Goal: Information Seeking & Learning: Learn about a topic

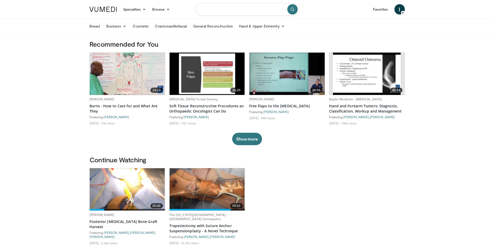
click at [212, 7] on input "Search topics, interventions" at bounding box center [247, 9] width 104 height 12
type input "**********"
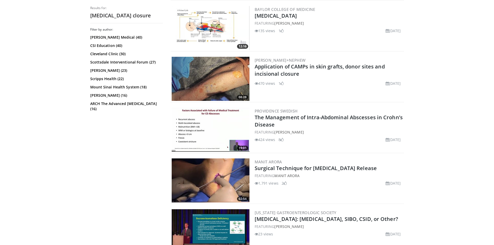
scroll to position [1149, 0]
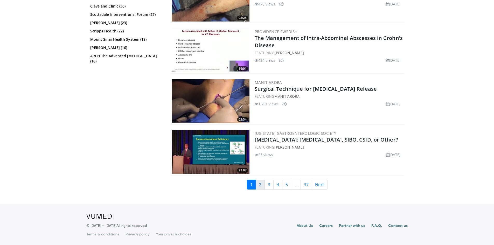
click at [261, 184] on link "2" at bounding box center [260, 185] width 9 height 10
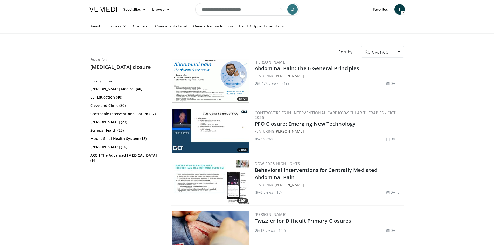
click at [220, 9] on input "**********" at bounding box center [247, 9] width 104 height 12
drag, startPoint x: 221, startPoint y: 10, endPoint x: 184, endPoint y: 9, distance: 37.6
click at [184, 9] on nav "Specialties Adult & Family Medicine Allergy, Asthma, Immunology Anesthesiology …" at bounding box center [247, 9] width 322 height 19
type input "**********"
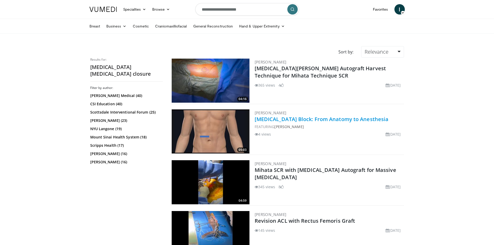
click at [358, 120] on link "Rectus Sheath Block: From Anatomy to Anesthesia" at bounding box center [322, 119] width 134 height 7
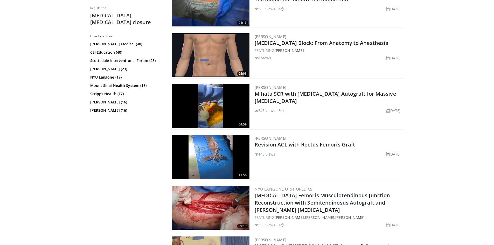
scroll to position [78, 0]
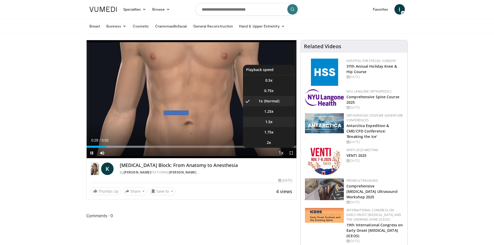
click at [275, 121] on li "1.5x" at bounding box center [269, 122] width 52 height 10
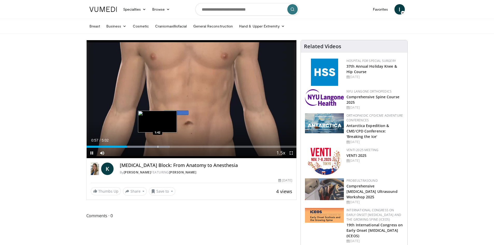
click at [158, 146] on div "Progress Bar" at bounding box center [158, 147] width 1 height 2
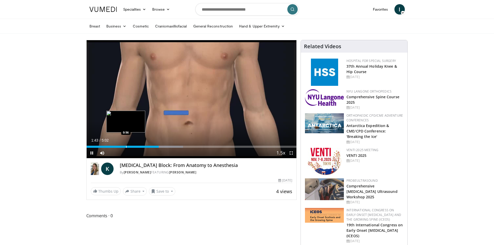
click at [126, 146] on div "Progress Bar" at bounding box center [126, 147] width 1 height 2
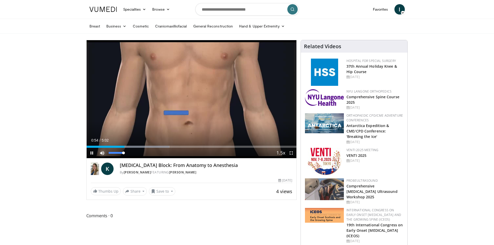
click at [101, 151] on span "Video Player" at bounding box center [102, 153] width 10 height 10
click at [104, 154] on span "Video Player" at bounding box center [102, 153] width 10 height 10
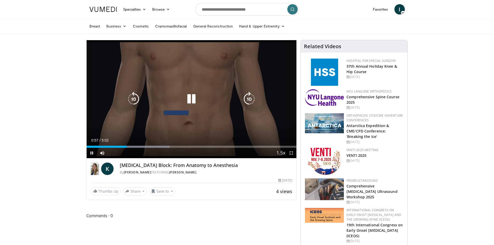
click at [193, 95] on icon "Video Player" at bounding box center [191, 99] width 15 height 15
drag, startPoint x: 211, startPoint y: 122, endPoint x: 213, endPoint y: 117, distance: 5.5
click at [211, 122] on div "10 seconds Tap to unmute" at bounding box center [192, 99] width 210 height 118
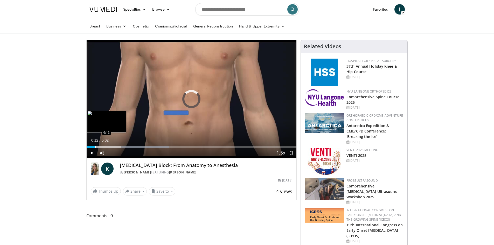
click at [95, 144] on div "Loaded : 39.40% 0:12 0:12" at bounding box center [192, 145] width 210 height 5
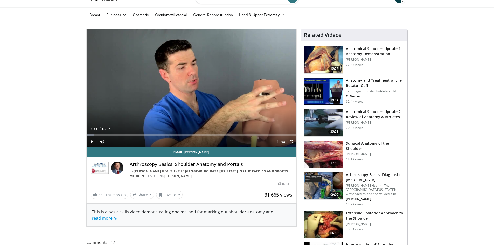
scroll to position [26, 0]
